Goal: Information Seeking & Learning: Learn about a topic

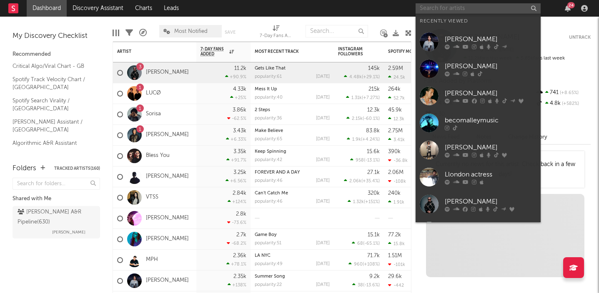
click at [444, 8] on input "text" at bounding box center [477, 8] width 125 height 10
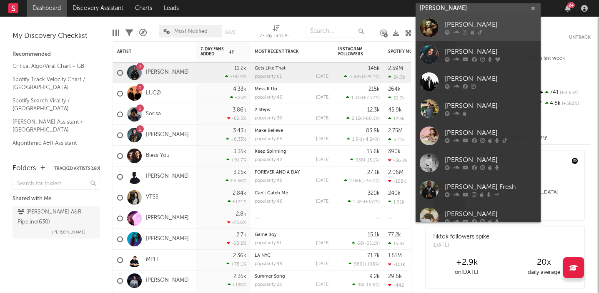
type input "[PERSON_NAME]"
click at [436, 31] on div at bounding box center [429, 27] width 19 height 19
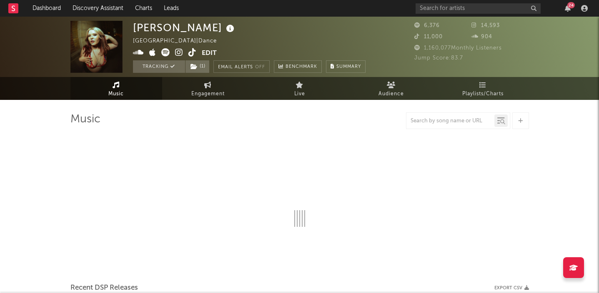
select select "6m"
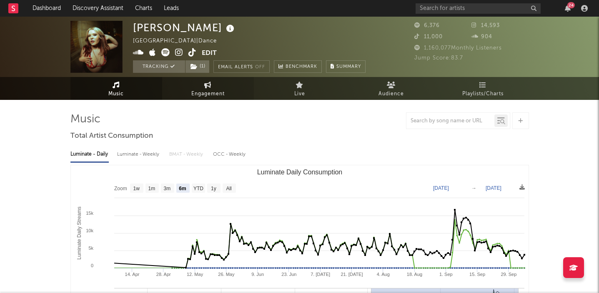
click at [204, 90] on span "Engagement" at bounding box center [207, 94] width 33 height 10
select select "1w"
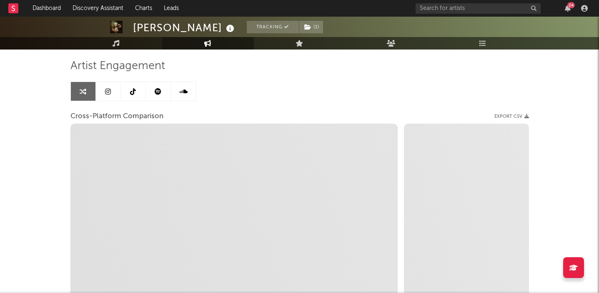
scroll to position [78, 0]
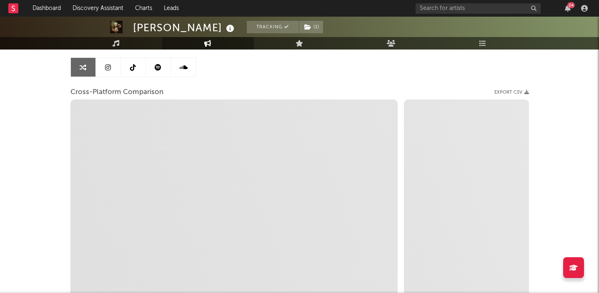
select select "1m"
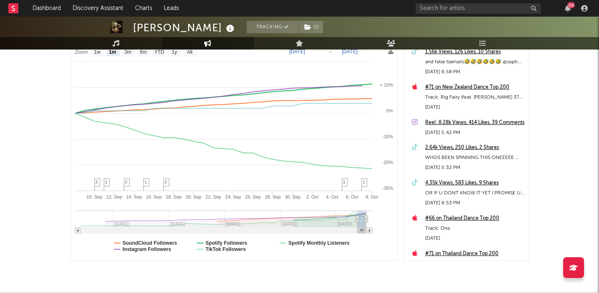
scroll to position [161, 0]
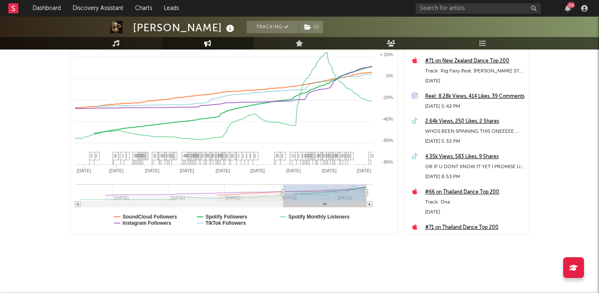
type input "[DATE]"
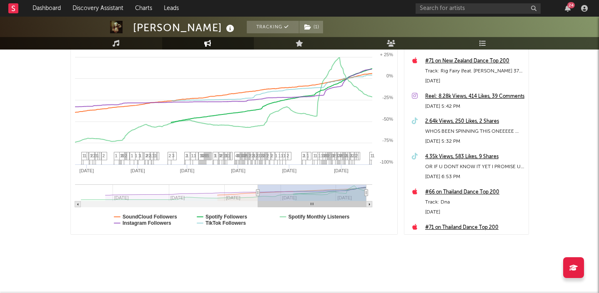
drag, startPoint x: 355, startPoint y: 192, endPoint x: 258, endPoint y: 194, distance: 98.0
click at [258, 194] on icon at bounding box center [257, 193] width 3 height 6
select select "1w"
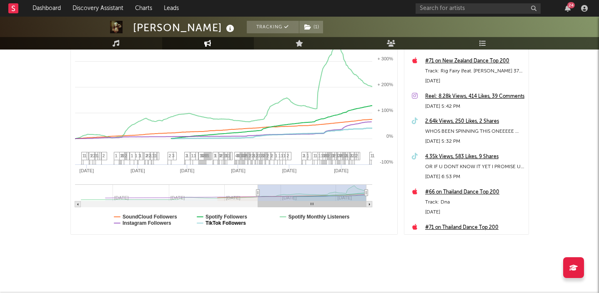
click at [219, 223] on text "TikTok Followers" at bounding box center [225, 223] width 40 height 6
select select "1w"
click at [217, 216] on text "Spotify Followers" at bounding box center [226, 217] width 42 height 6
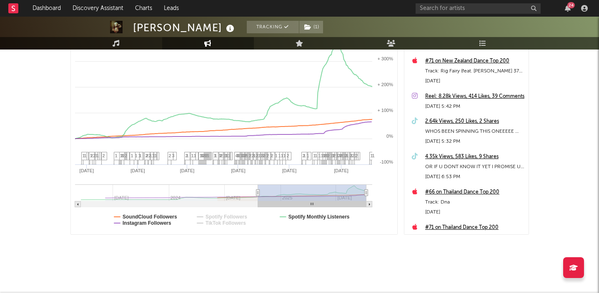
select select "1w"
click at [337, 216] on text "Spotify Monthly Listeners" at bounding box center [318, 217] width 61 height 6
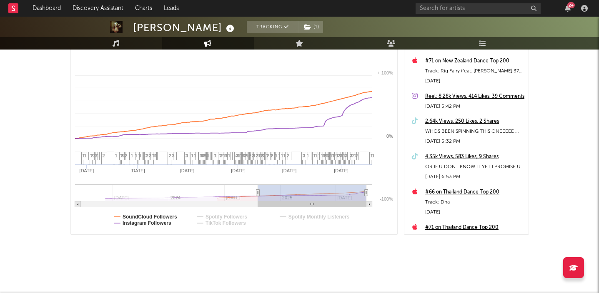
select select "1w"
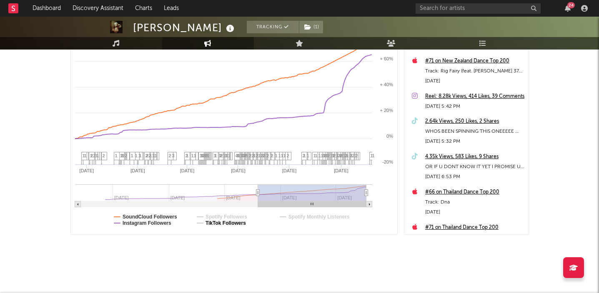
click at [208, 224] on text "TikTok Followers" at bounding box center [225, 223] width 40 height 6
select select "1w"
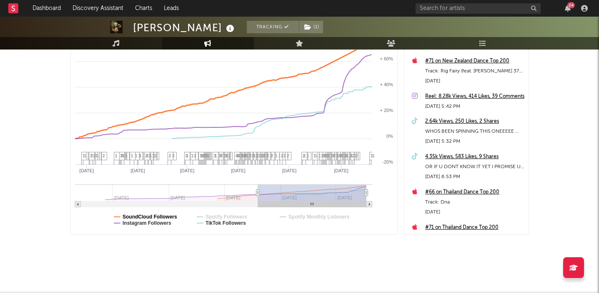
click at [165, 215] on text "SoundCloud Followers" at bounding box center [150, 217] width 55 height 6
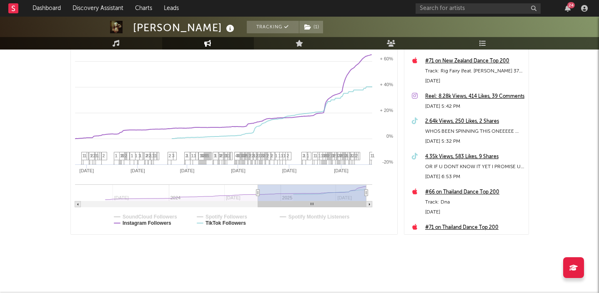
select select "1w"
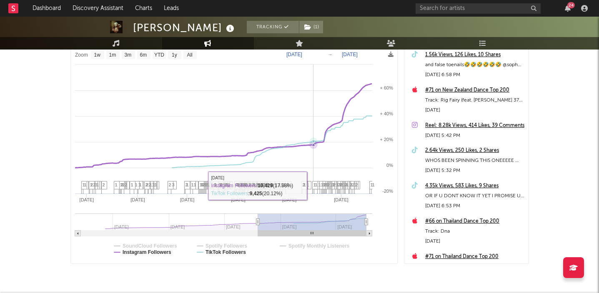
scroll to position [141, 0]
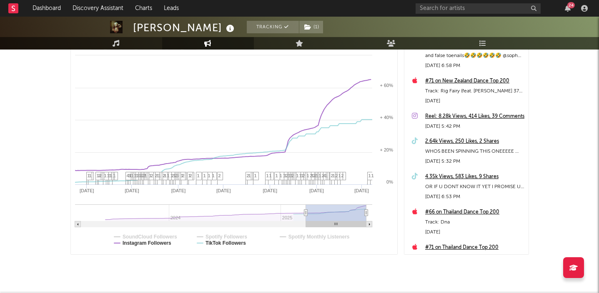
type input "[DATE]"
select select "6m"
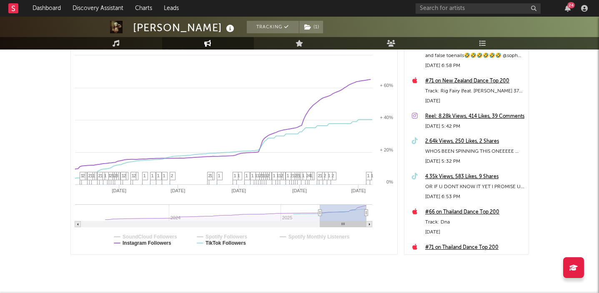
type input "[DATE]"
select select "1w"
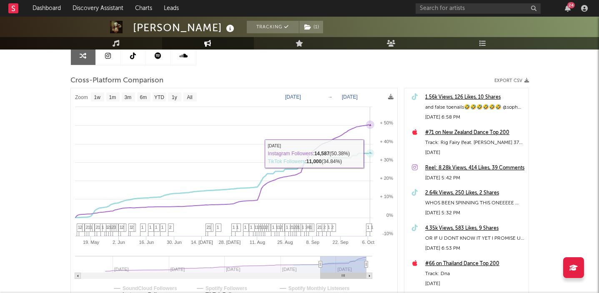
scroll to position [89, 0]
